Goal: Book appointment/travel/reservation

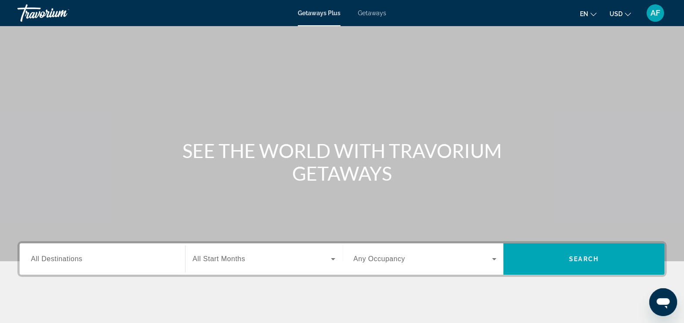
click at [375, 15] on span "Getaways" at bounding box center [372, 13] width 28 height 7
click at [63, 258] on span "All Destinations" at bounding box center [56, 258] width 51 height 7
click at [63, 258] on input "Destination All Destinations" at bounding box center [102, 259] width 143 height 10
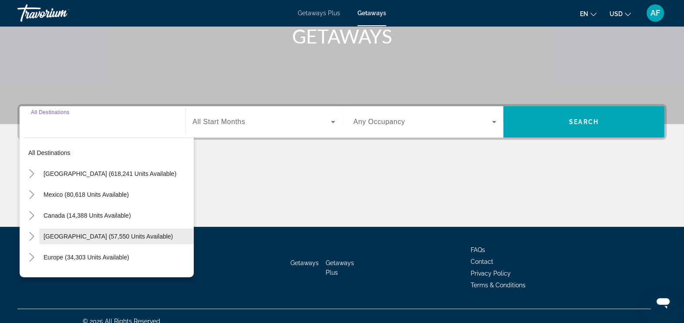
scroll to position [136, 0]
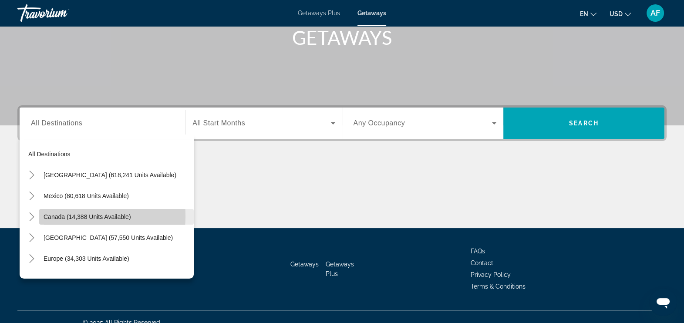
click at [59, 216] on span "Canada (14,388 units available)" at bounding box center [87, 216] width 87 height 7
type input "**********"
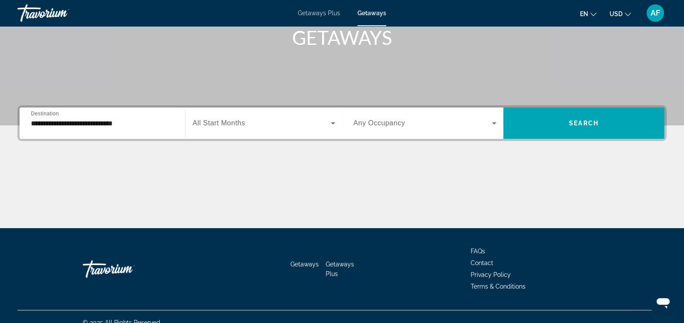
scroll to position [147, 0]
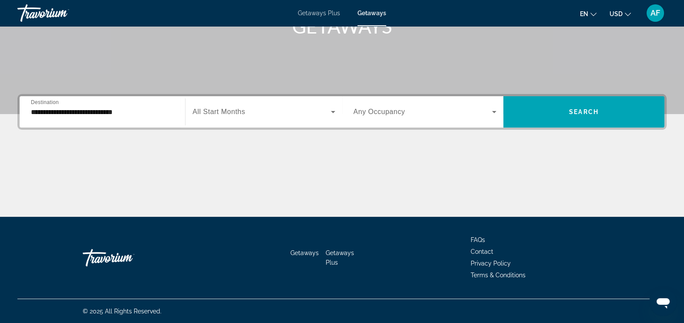
click at [59, 216] on div "Main content" at bounding box center [341, 183] width 649 height 65
click at [245, 115] on span "All Start Months" at bounding box center [218, 111] width 53 height 7
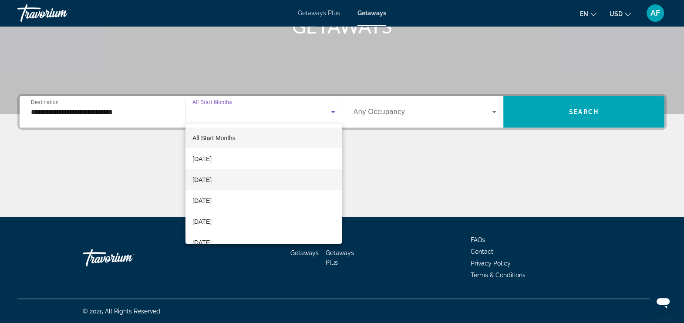
click at [208, 181] on span "[DATE]" at bounding box center [201, 180] width 19 height 10
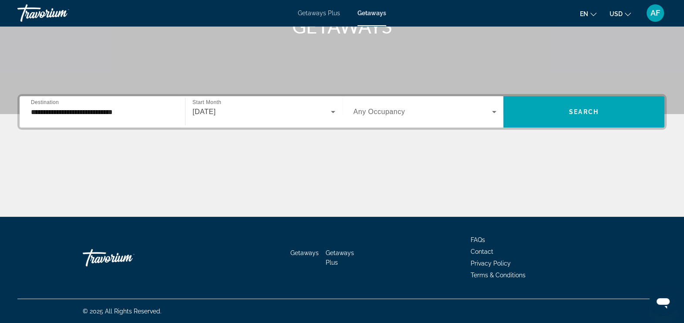
click at [357, 113] on span "Any Occupancy" at bounding box center [379, 111] width 52 height 7
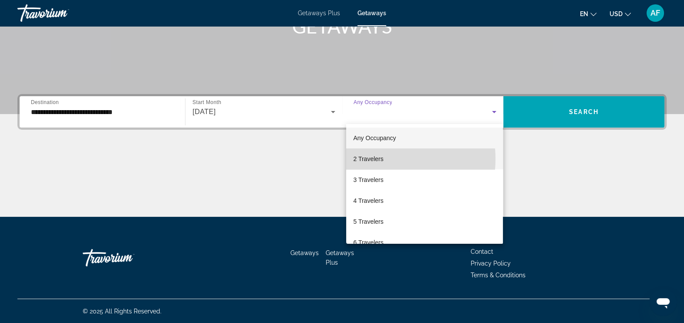
click at [375, 159] on span "2 Travelers" at bounding box center [368, 159] width 30 height 10
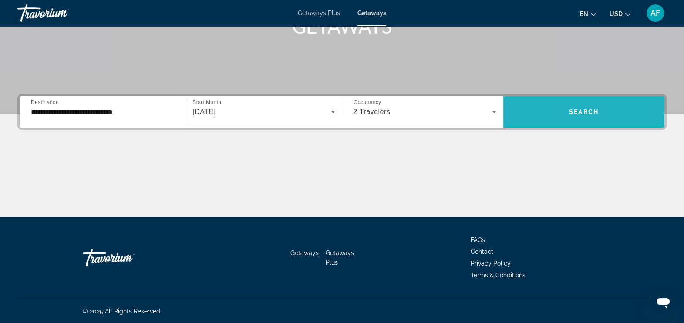
click at [589, 108] on span "Search" at bounding box center [584, 111] width 30 height 7
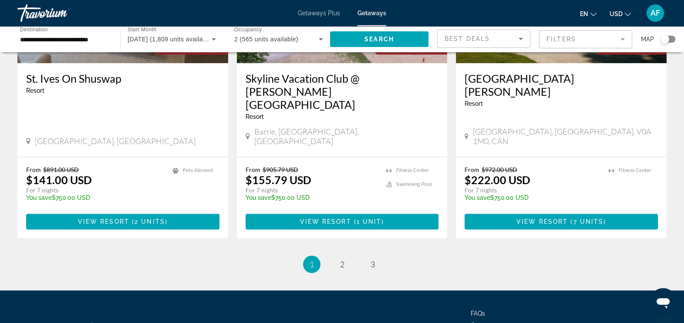
scroll to position [1047, 0]
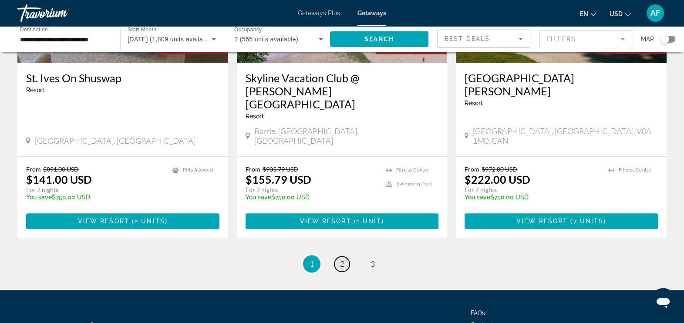
click at [344, 259] on span "2" at bounding box center [342, 264] width 4 height 10
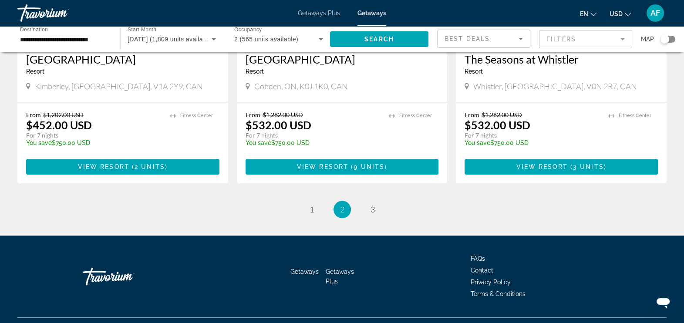
scroll to position [1134, 0]
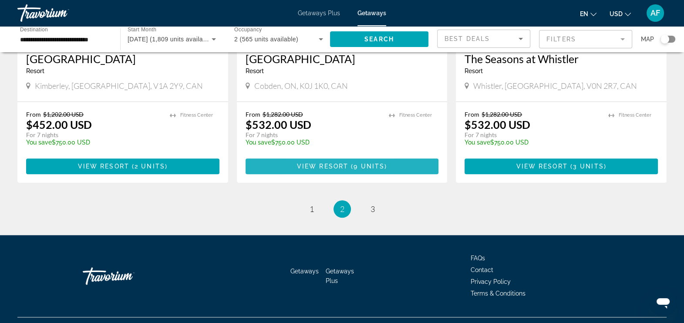
click at [306, 163] on span "View Resort" at bounding box center [322, 166] width 51 height 7
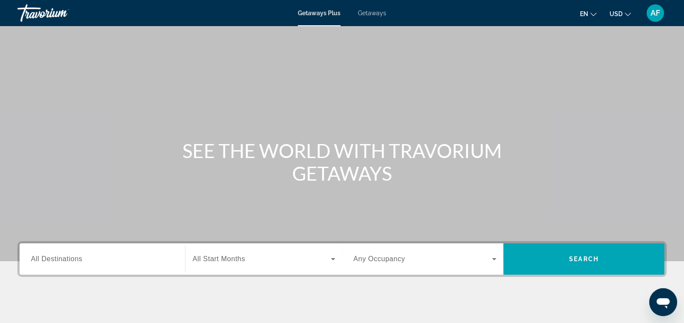
click at [63, 260] on span "All Destinations" at bounding box center [56, 258] width 51 height 7
click at [63, 260] on input "Destination All Destinations" at bounding box center [102, 259] width 143 height 10
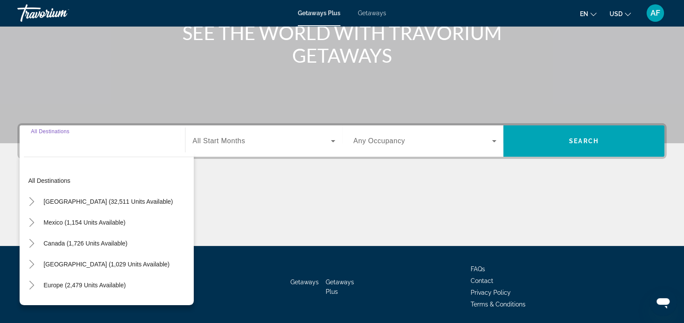
scroll to position [147, 0]
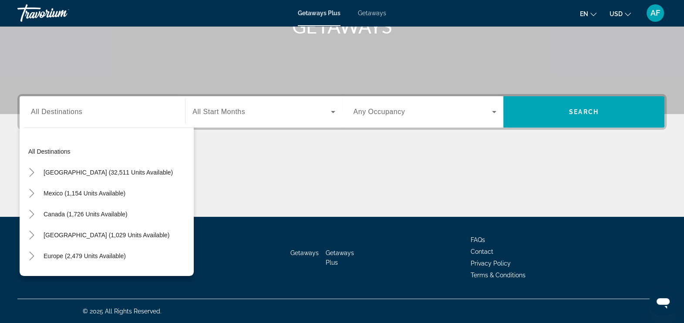
click at [370, 15] on span "Getaways" at bounding box center [372, 13] width 28 height 7
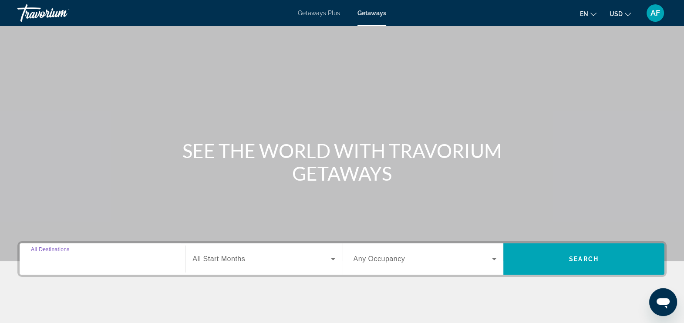
click at [65, 254] on input "Destination All Destinations" at bounding box center [102, 259] width 143 height 10
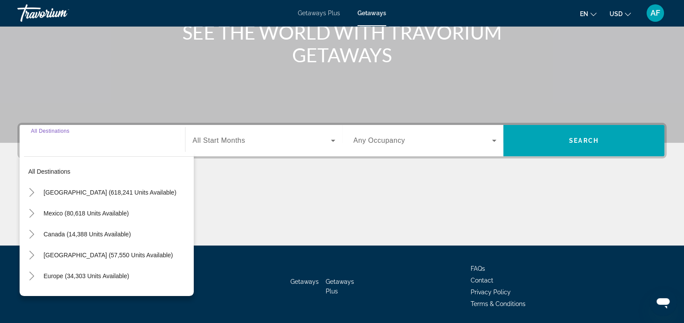
scroll to position [147, 0]
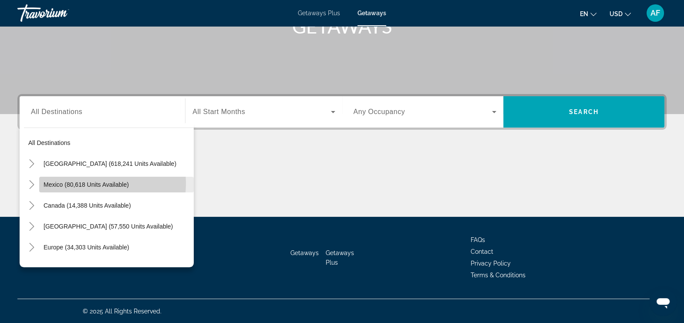
click at [91, 183] on span "Mexico (80,618 units available)" at bounding box center [86, 184] width 85 height 7
type input "**********"
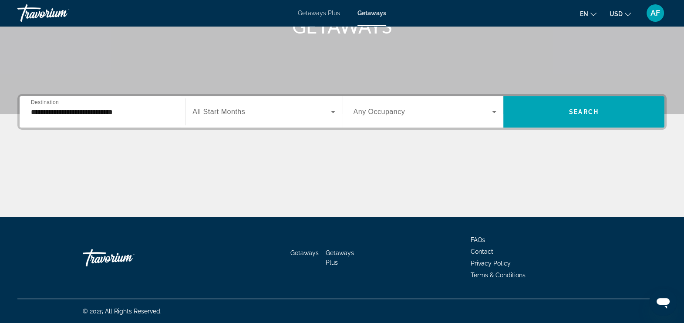
click at [203, 109] on span "All Start Months" at bounding box center [218, 111] width 53 height 7
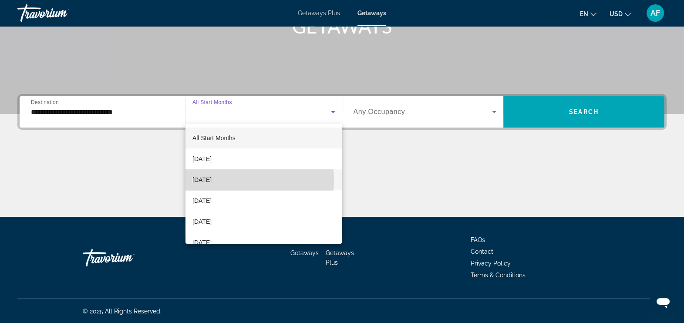
click at [212, 180] on span "[DATE]" at bounding box center [201, 180] width 19 height 10
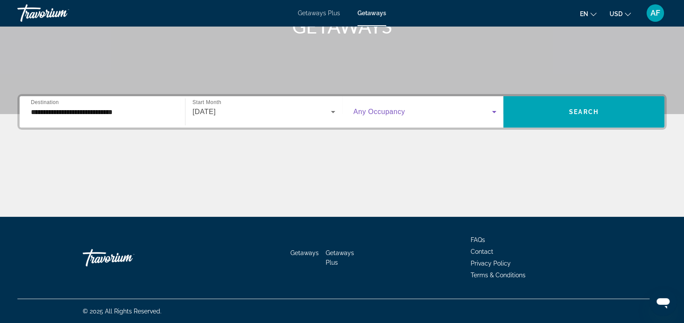
click at [450, 111] on span "Search widget" at bounding box center [422, 112] width 138 height 10
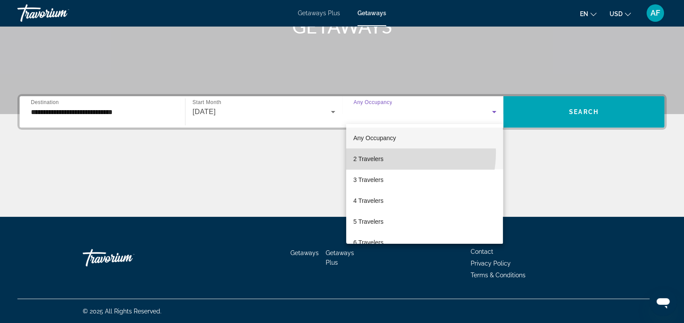
click at [382, 152] on mat-option "2 Travelers" at bounding box center [424, 158] width 157 height 21
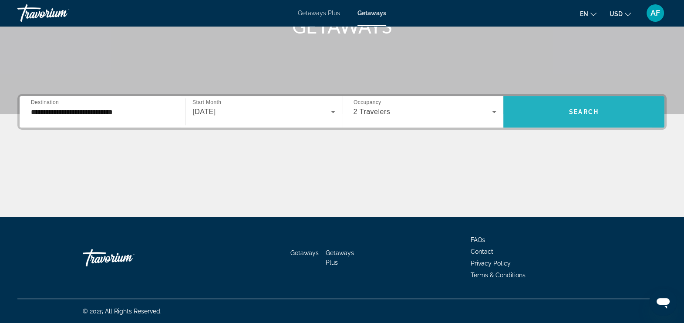
click at [548, 112] on span "Search widget" at bounding box center [583, 111] width 161 height 21
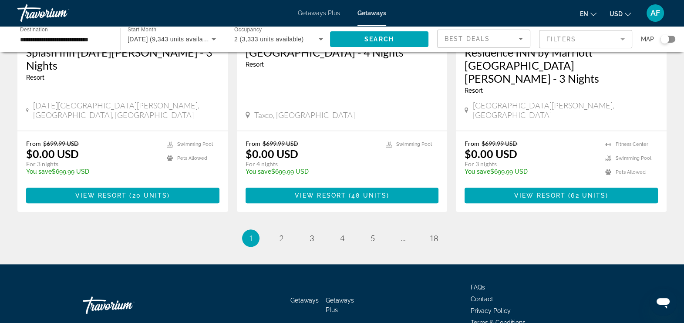
scroll to position [1124, 0]
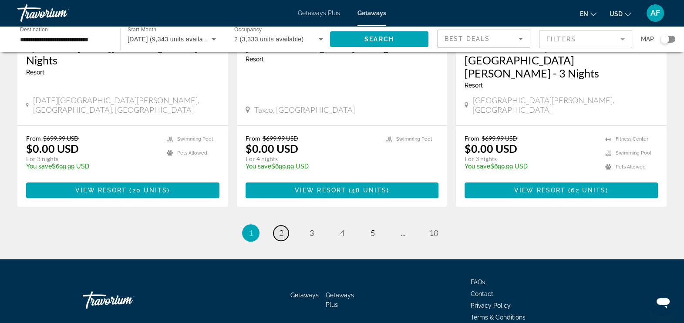
click at [278, 225] on link "page 2" at bounding box center [280, 232] width 15 height 15
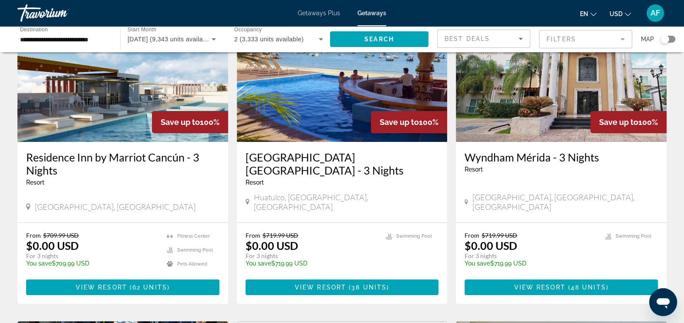
scroll to position [81, 0]
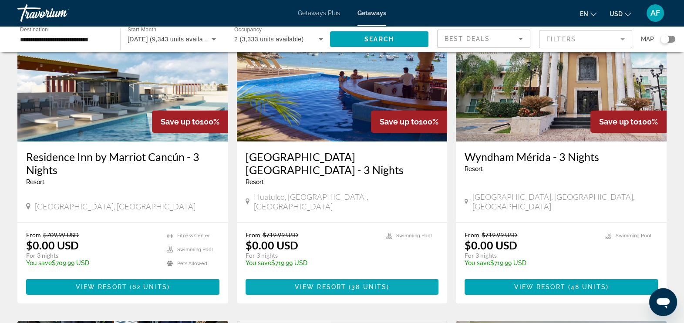
click at [312, 283] on span "View Resort" at bounding box center [320, 286] width 51 height 7
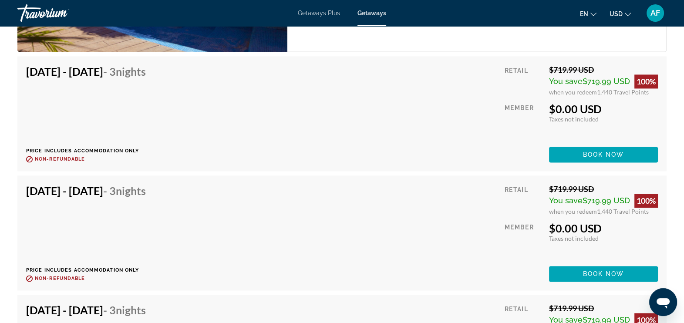
scroll to position [1630, 0]
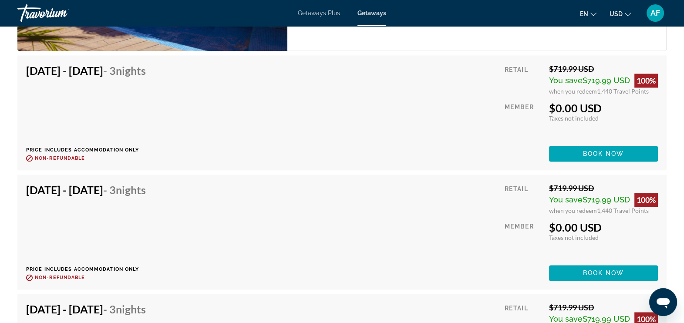
click at [369, 266] on div "Oct 10, 2025 - Oct 13, 2025 - 3 Nights Price includes accommodation only Refund…" at bounding box center [342, 232] width 632 height 98
